Goal: Complete application form

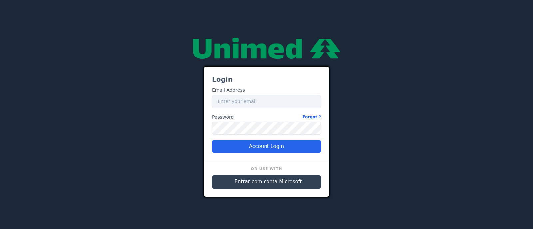
click at [261, 184] on span "Entrar com conta Microsoft" at bounding box center [268, 183] width 68 height 8
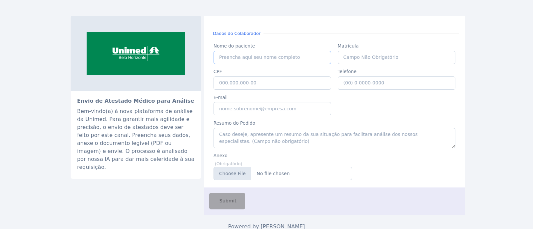
click at [261, 56] on input "Nome do paciente" at bounding box center [272, 57] width 118 height 13
paste input "ADRIANA APARECIDA SOARES NASCIMENTO"
type input "ADRIANA APARECIDA SOARES NASCIMENTO"
click at [253, 86] on input "CPF" at bounding box center [272, 83] width 118 height 13
paste input "042.187.186-52"
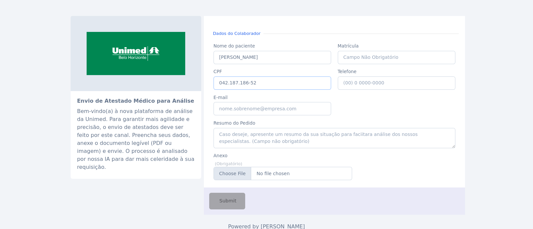
type input "042.187.186-52"
click at [252, 103] on input "E-mail" at bounding box center [272, 108] width 118 height 13
type input "grete.araujo@unimedbh"
drag, startPoint x: 313, startPoint y: 55, endPoint x: 214, endPoint y: 46, distance: 98.7
click at [214, 46] on div "Nome do paciente Nome do paciente ADRIANA APARECIDA SOARES NASCIMENTO" at bounding box center [272, 52] width 124 height 26
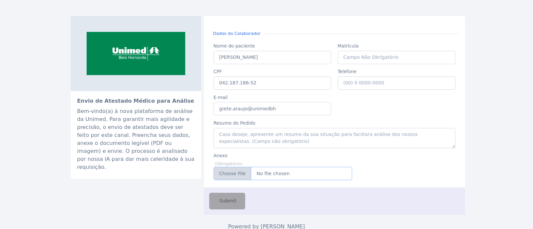
click at [236, 176] on input "Anexo" at bounding box center [282, 173] width 139 height 13
type input "C:\fakepath\ADRIANA APARECIDA SOARES NASCIMENTO (1).pdf"
drag, startPoint x: 226, startPoint y: 204, endPoint x: 316, endPoint y: 221, distance: 91.9
click at [312, 212] on div "Submit" at bounding box center [334, 201] width 261 height 27
click at [230, 204] on span "Submit" at bounding box center [227, 201] width 18 height 7
